Goal: Task Accomplishment & Management: Manage account settings

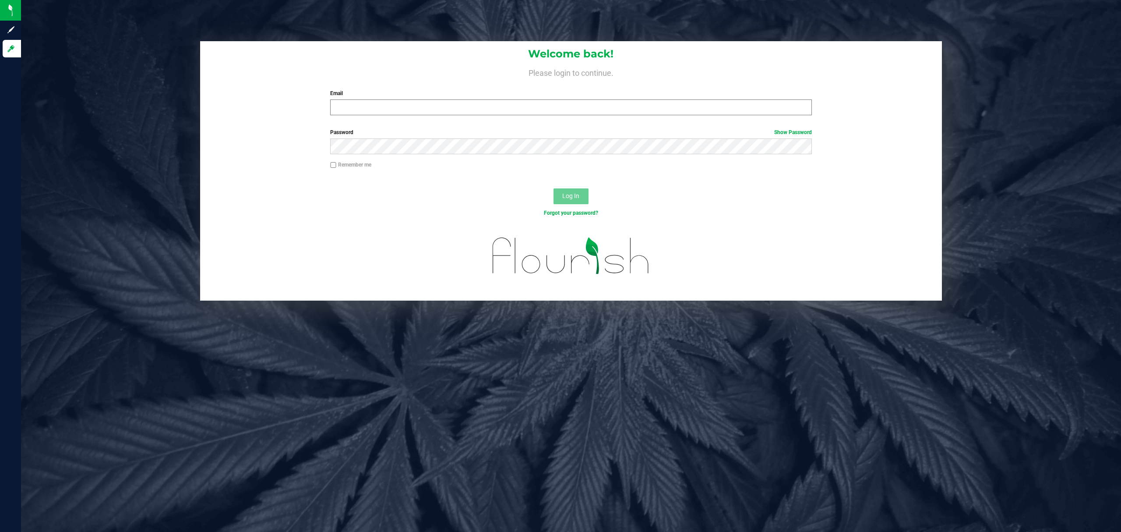
drag, startPoint x: 355, startPoint y: 116, endPoint x: 354, endPoint y: 110, distance: 6.1
click at [354, 116] on div "Welcome back! Please login to continue. Email Required Please format your email…" at bounding box center [571, 81] width 742 height 81
click at [354, 110] on input "Email" at bounding box center [571, 107] width 482 height 16
type input "[EMAIL_ADDRESS][DOMAIN_NAME]"
click at [356, 109] on input "[EMAIL_ADDRESS][DOMAIN_NAME]" at bounding box center [571, 107] width 482 height 16
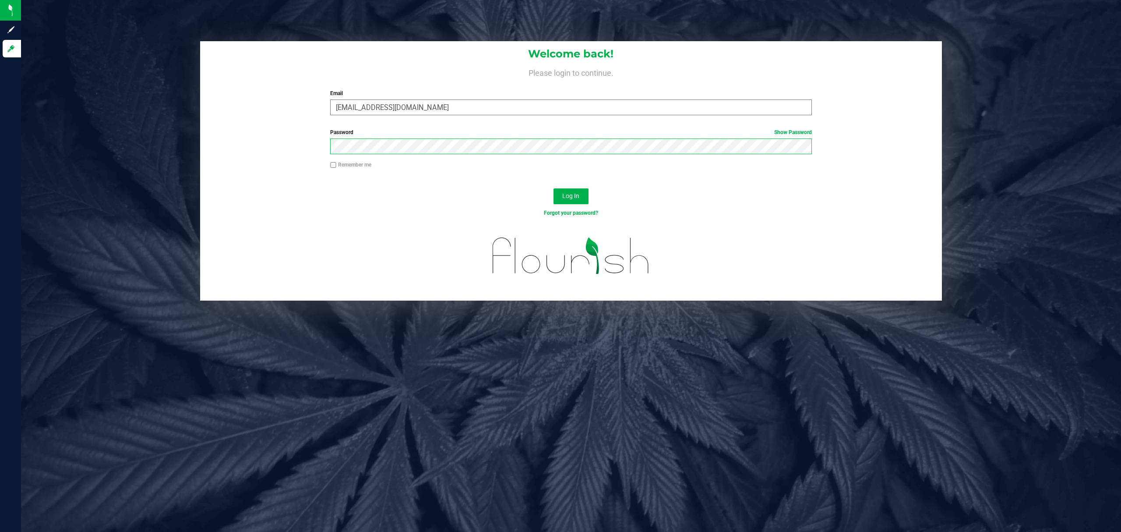
click at [553, 188] on button "Log In" at bounding box center [570, 196] width 35 height 16
